Goal: Check status: Check status

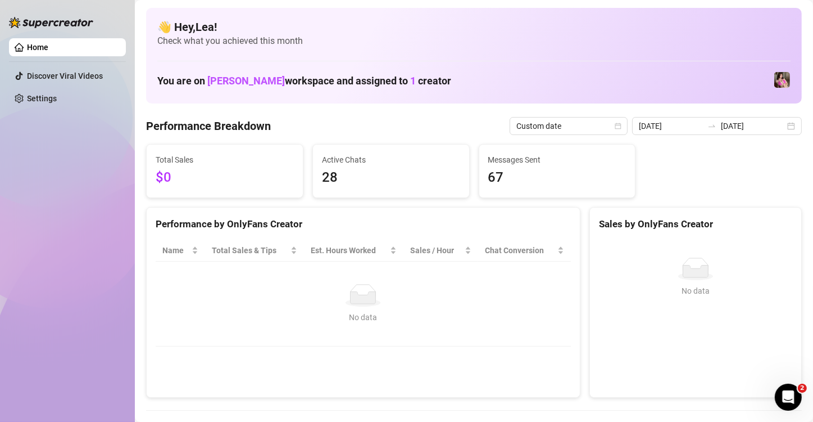
scroll to position [37, 0]
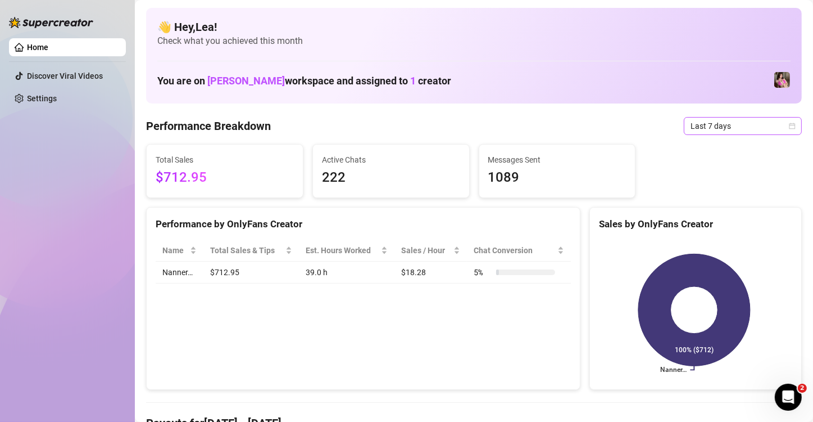
click at [790, 123] on icon "calendar" at bounding box center [793, 126] width 6 height 6
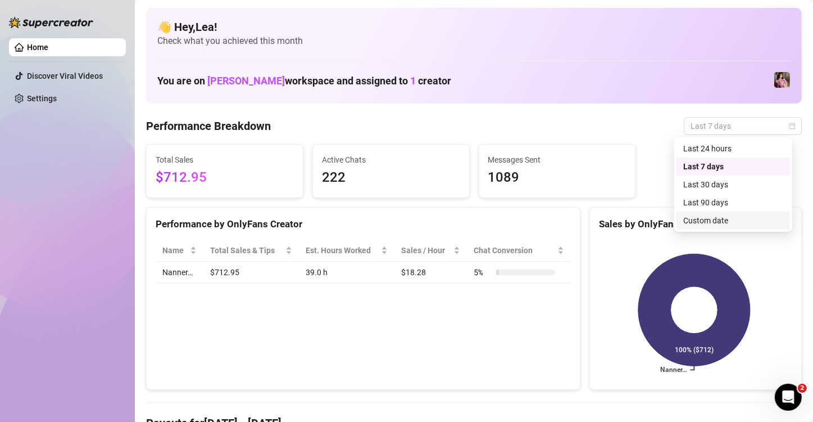
click at [715, 219] on div "Custom date" at bounding box center [734, 220] width 100 height 12
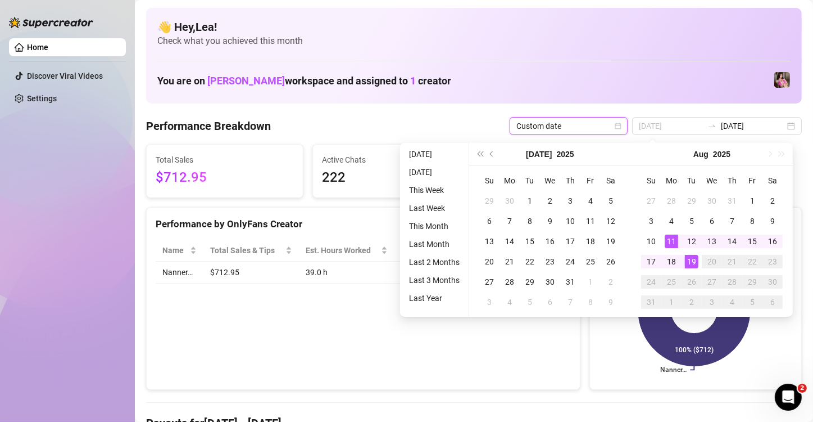
type input "[DATE]"
click at [693, 261] on div "19" at bounding box center [691, 261] width 13 height 13
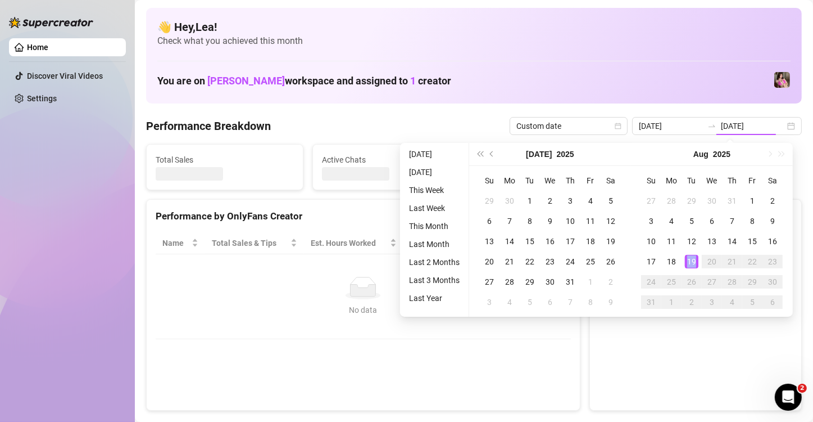
type input "[DATE]"
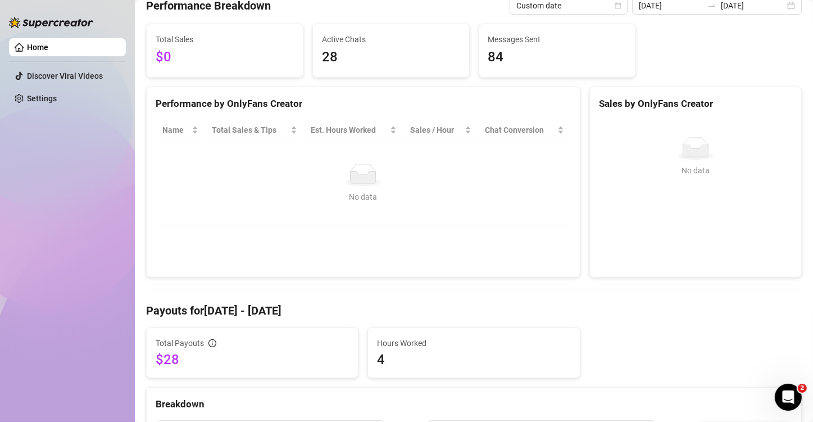
scroll to position [93, 0]
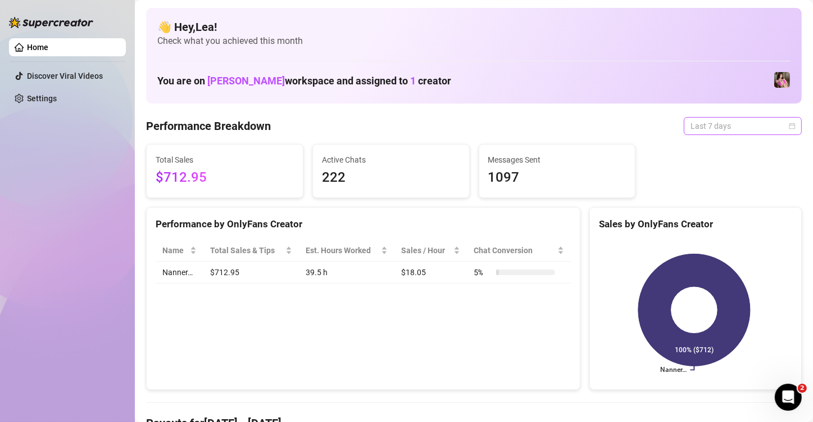
click at [779, 125] on span "Last 7 days" at bounding box center [743, 125] width 105 height 17
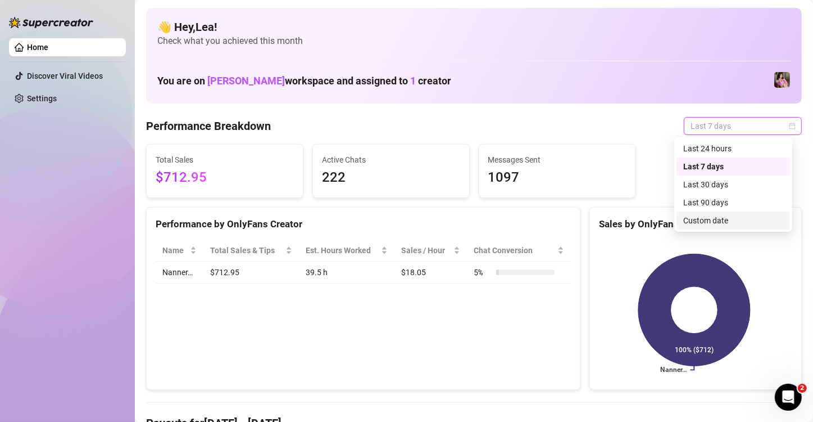
click at [738, 220] on div "Custom date" at bounding box center [734, 220] width 100 height 12
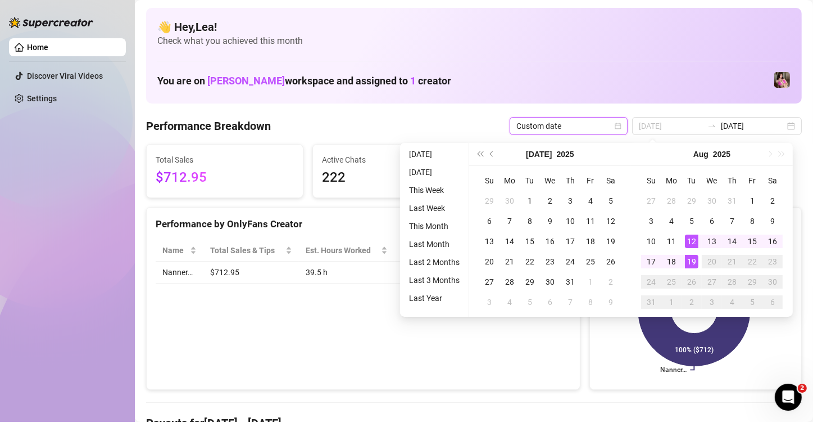
type input "[DATE]"
click at [687, 255] on div "19" at bounding box center [691, 261] width 13 height 13
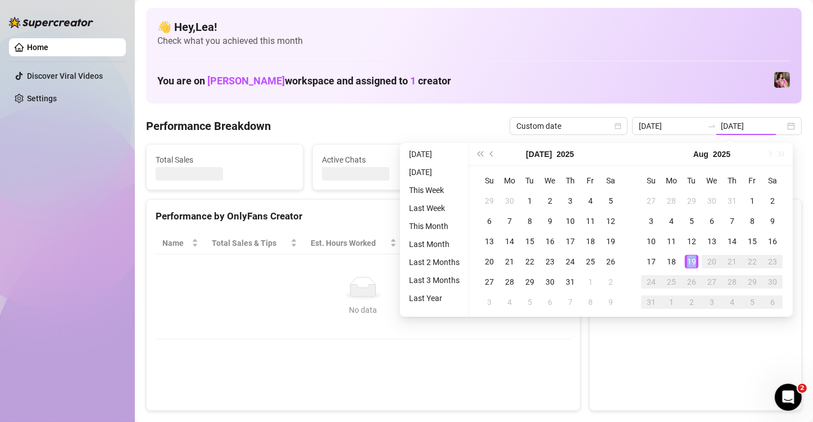
type input "[DATE]"
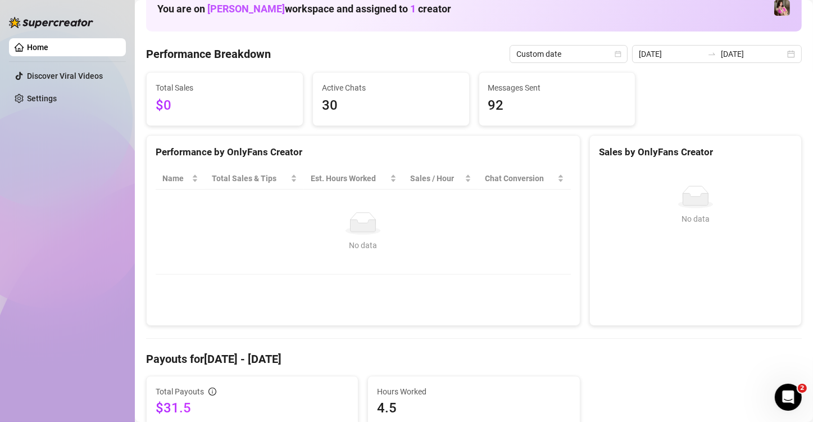
scroll to position [37, 0]
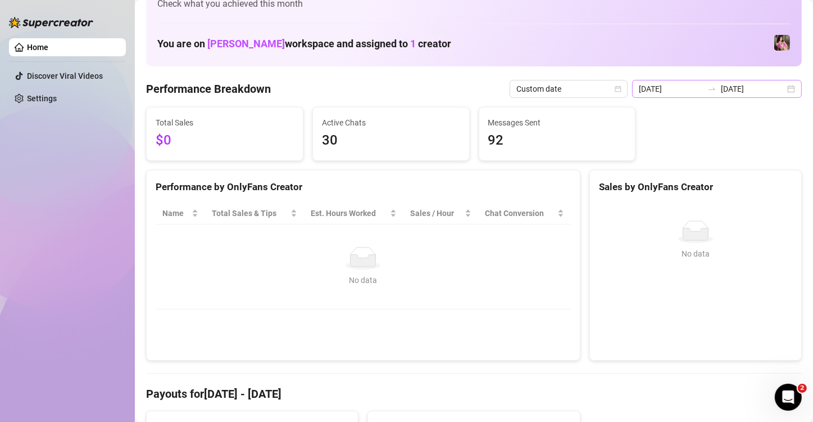
click at [782, 86] on div "2025-08-19 2025-08-19" at bounding box center [717, 89] width 170 height 18
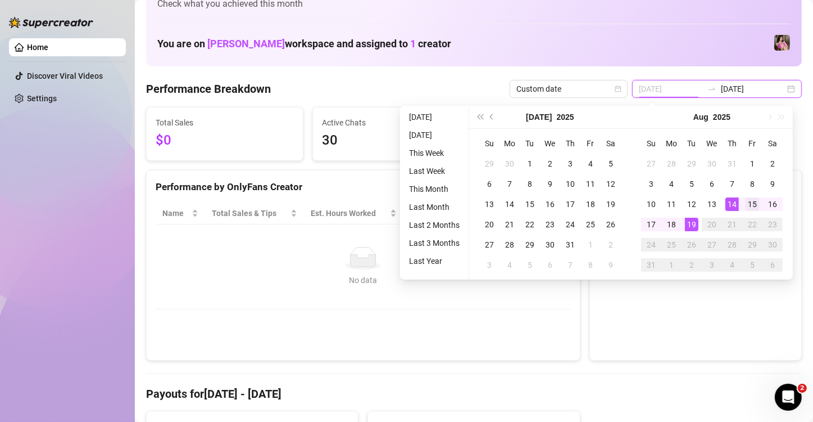
type input "2025-08-15"
click at [752, 202] on div "15" at bounding box center [752, 203] width 13 height 13
click at [692, 225] on div "19" at bounding box center [691, 224] width 13 height 13
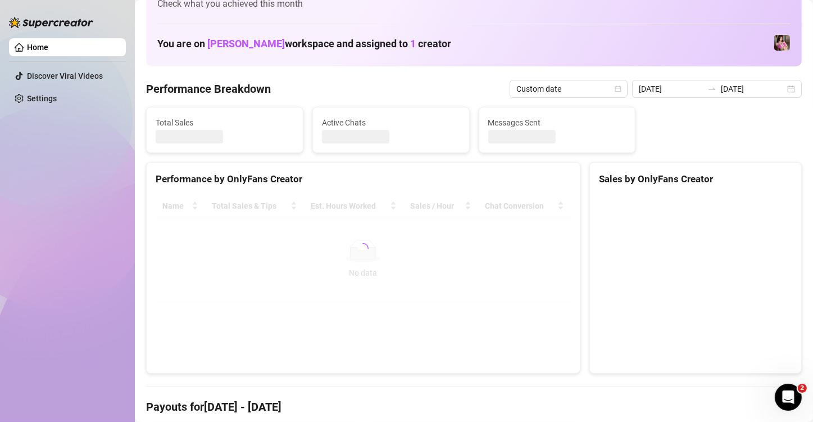
type input "2025-08-15"
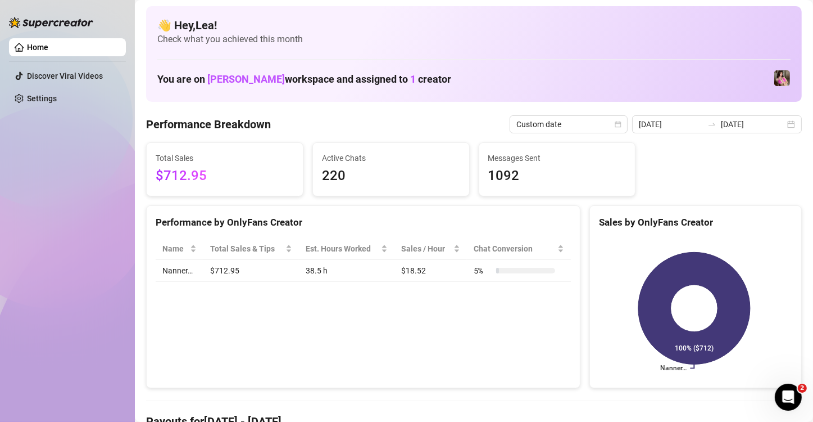
scroll to position [0, 0]
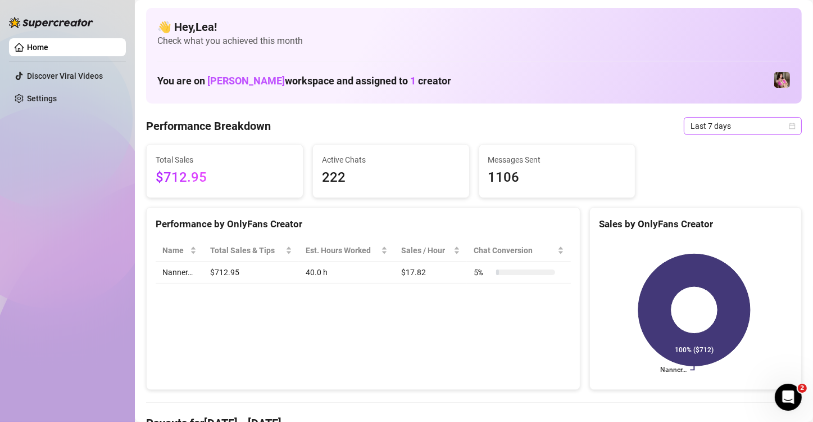
click at [789, 128] on icon "calendar" at bounding box center [792, 126] width 7 height 7
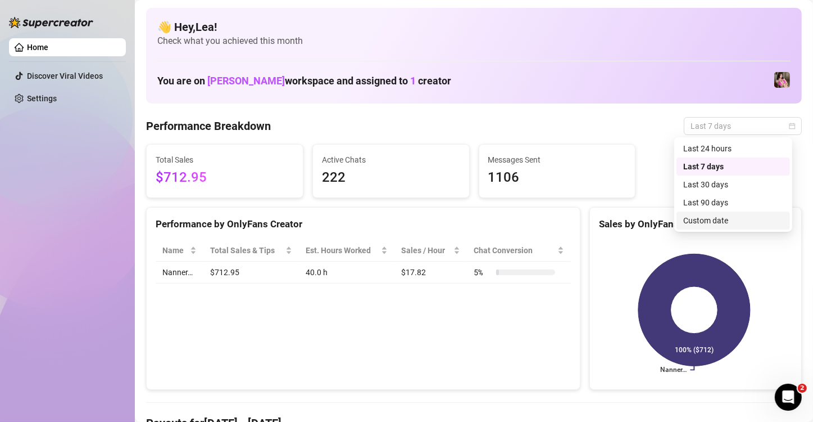
click at [728, 221] on div "Custom date" at bounding box center [734, 220] width 100 height 12
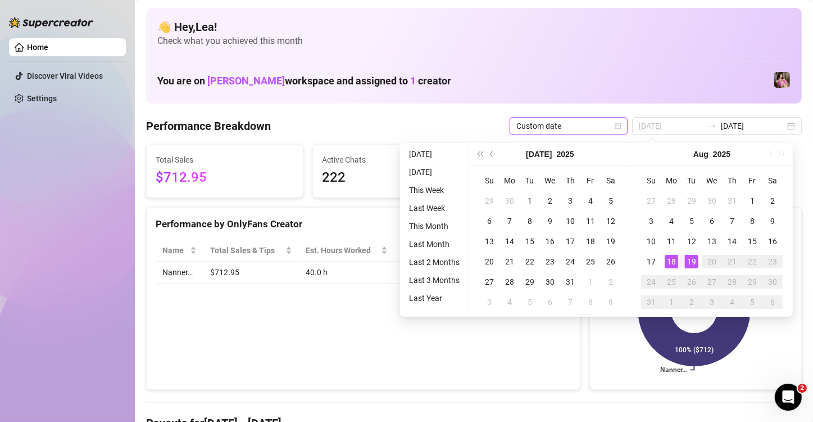
type input "[DATE]"
click at [692, 260] on div "19" at bounding box center [691, 261] width 13 height 13
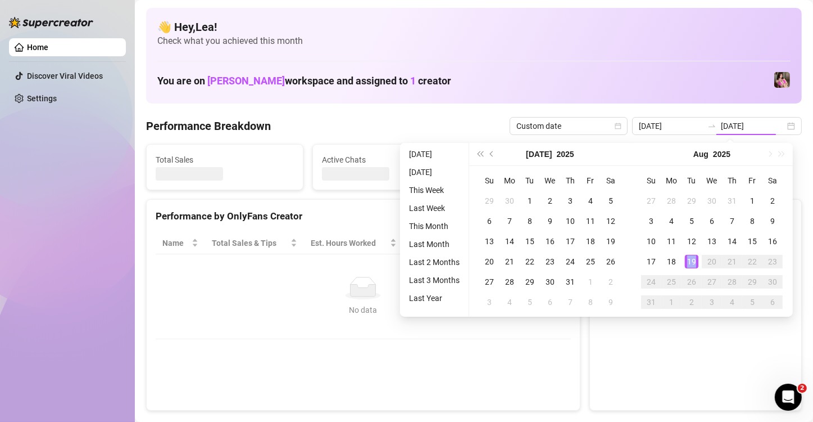
type input "[DATE]"
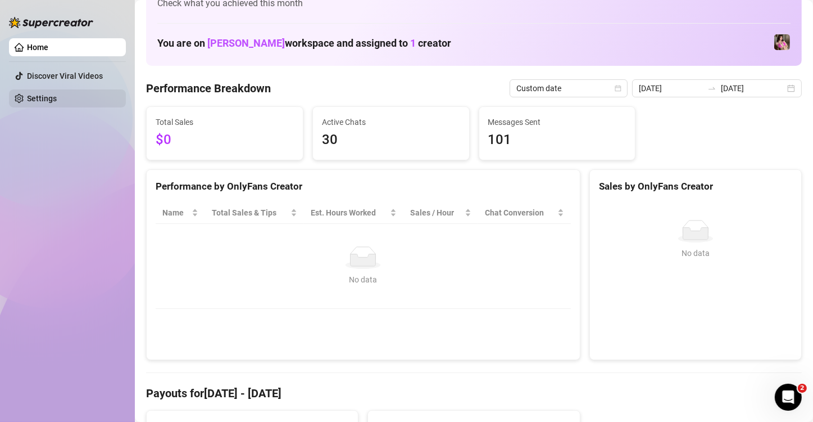
scroll to position [37, 0]
